Goal: Task Accomplishment & Management: Manage account settings

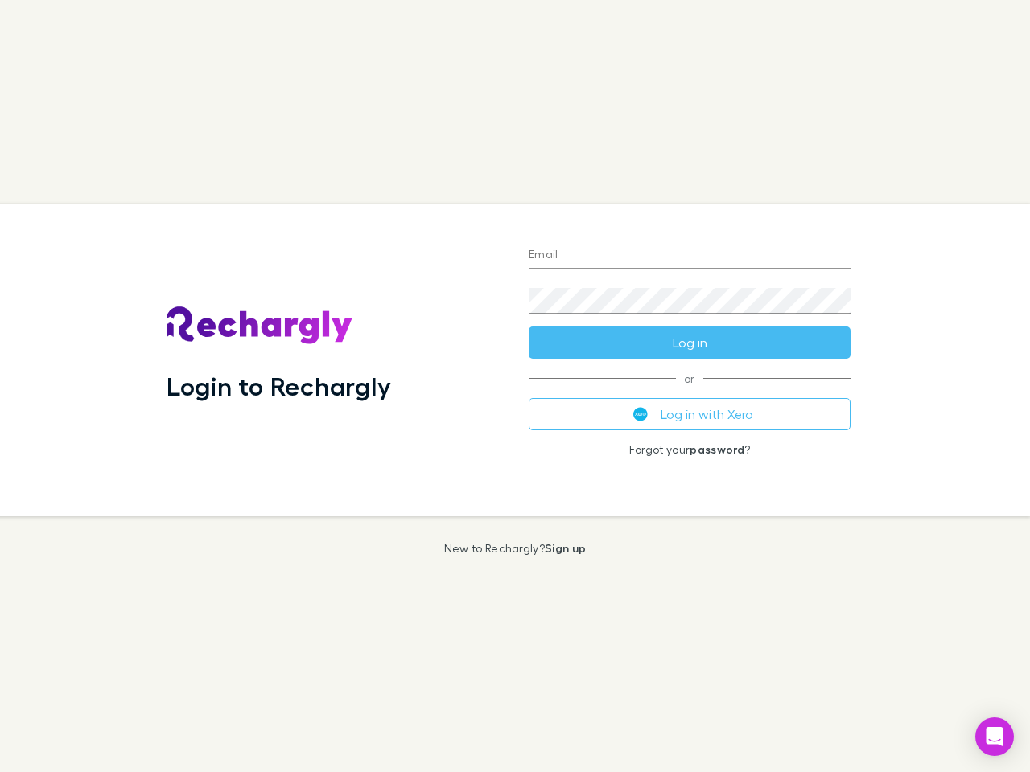
click at [515, 386] on div "Login to Rechargly" at bounding box center [335, 360] width 362 height 312
click at [689, 256] on input "Email" at bounding box center [690, 256] width 322 height 26
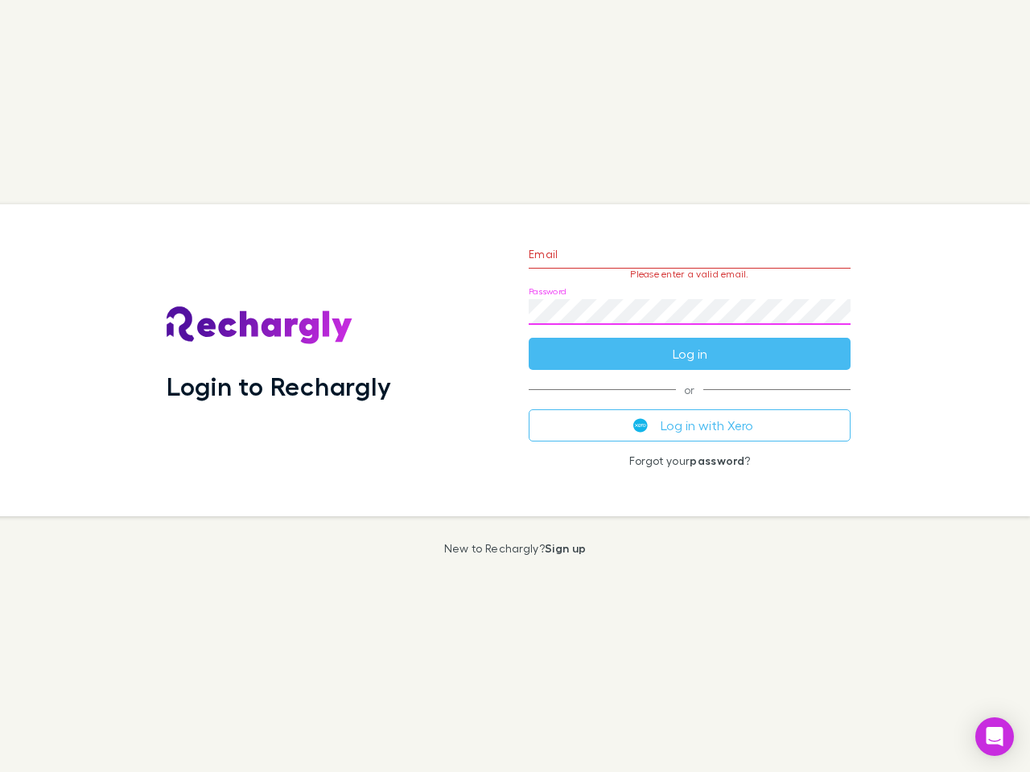
click at [689, 343] on form "Email Please enter a valid email. Password Log in" at bounding box center [690, 300] width 322 height 140
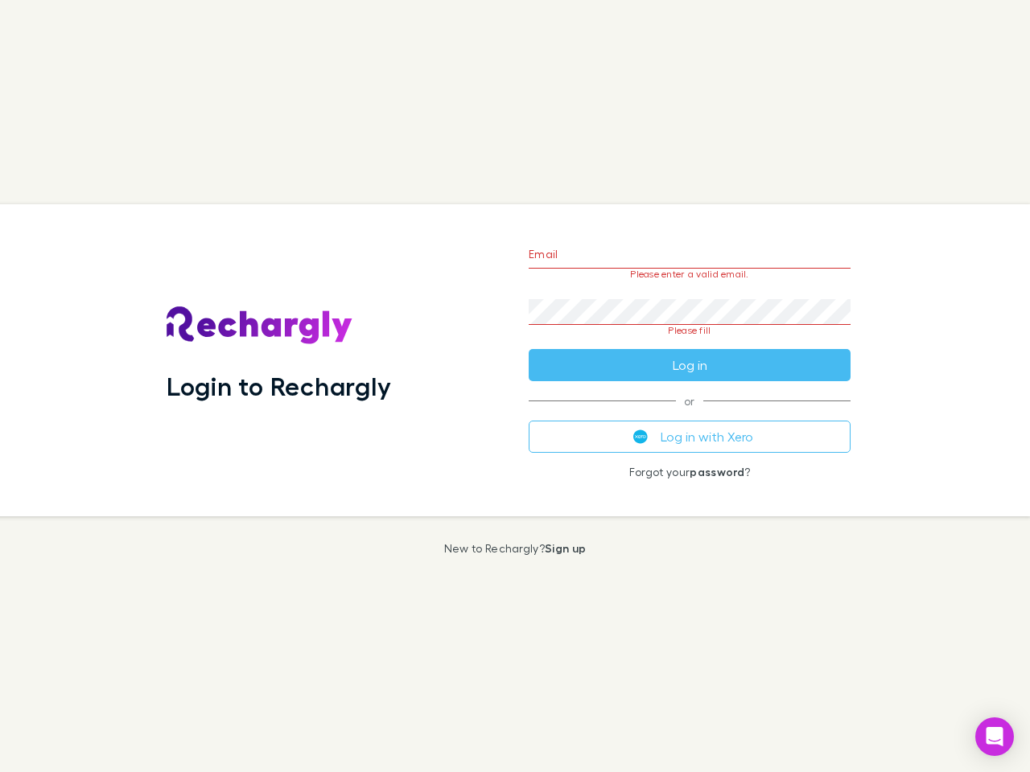
click at [689, 414] on div "Email Please enter a valid email. Password Please fill Log in or Log in with Xe…" at bounding box center [690, 360] width 348 height 312
click at [994, 737] on icon "Open Intercom Messenger" at bounding box center [994, 736] width 17 height 19
